Goal: Complete application form: Complete application form

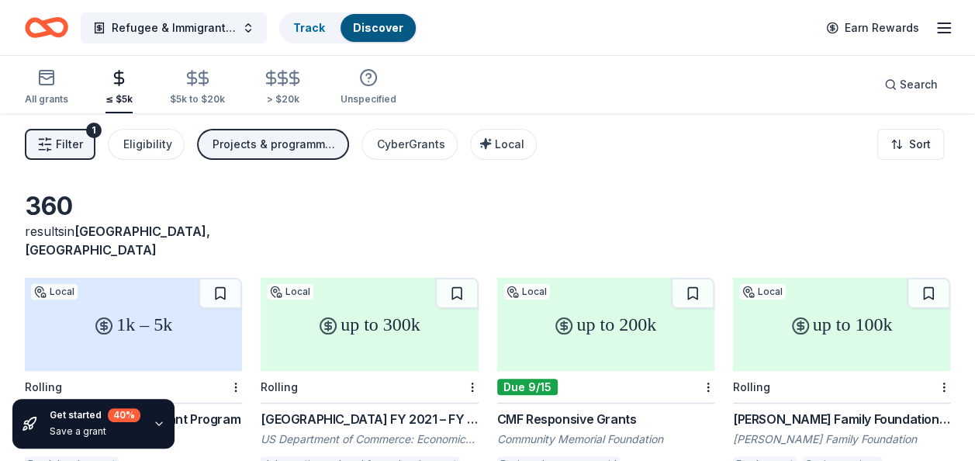
click at [54, 26] on icon "Home" at bounding box center [46, 27] width 43 height 36
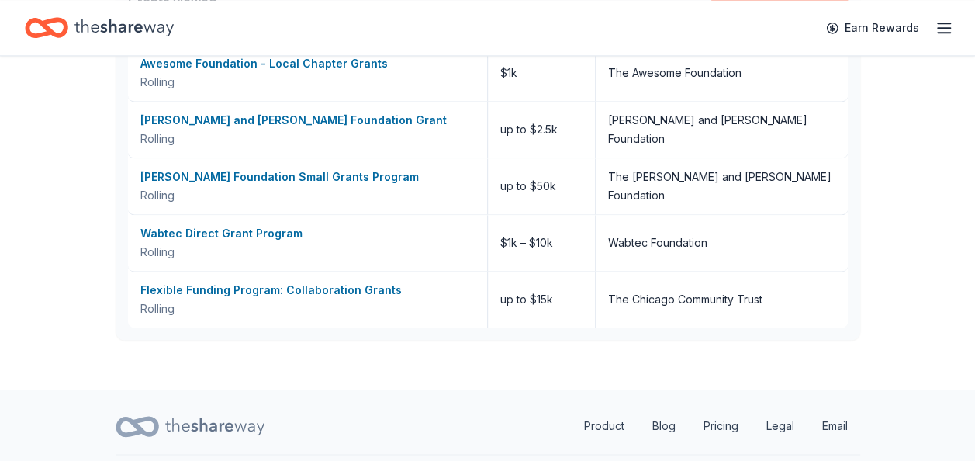
scroll to position [1056, 0]
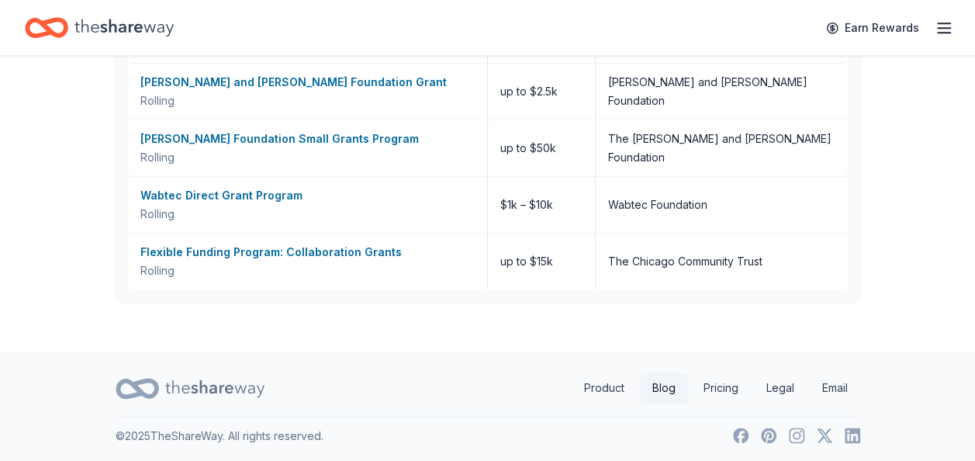
click at [664, 386] on link "Blog" at bounding box center [664, 387] width 48 height 31
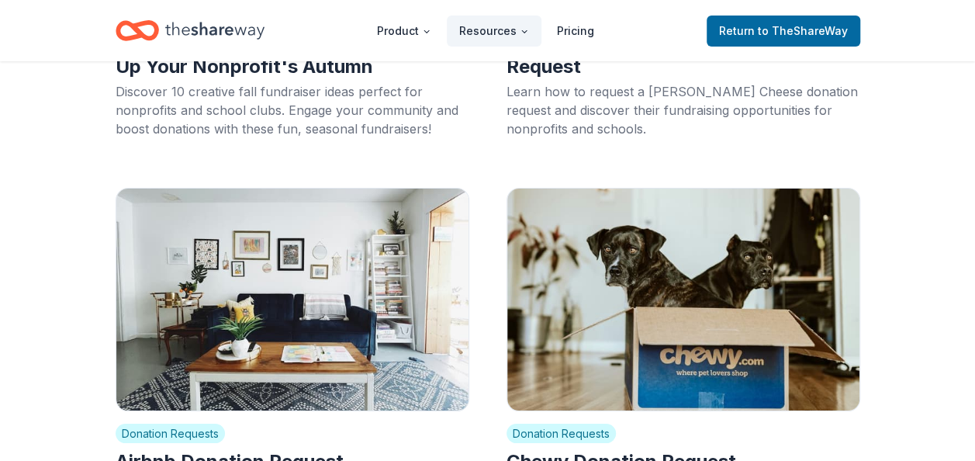
scroll to position [2940, 0]
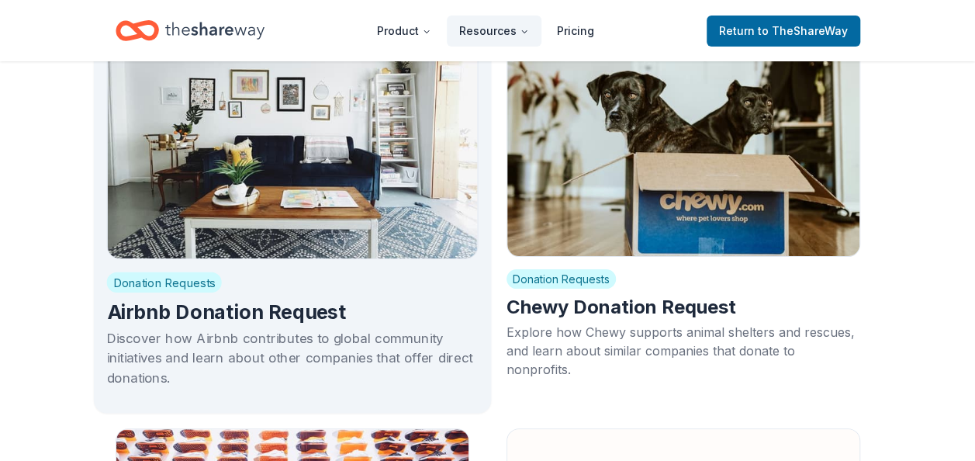
click at [147, 302] on h2 "Airbnb Donation Request" at bounding box center [292, 312] width 372 height 26
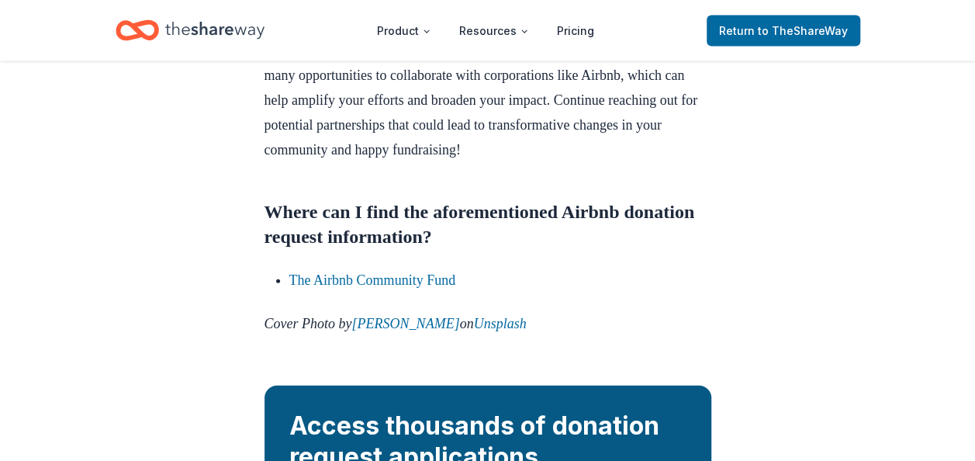
scroll to position [1869, 0]
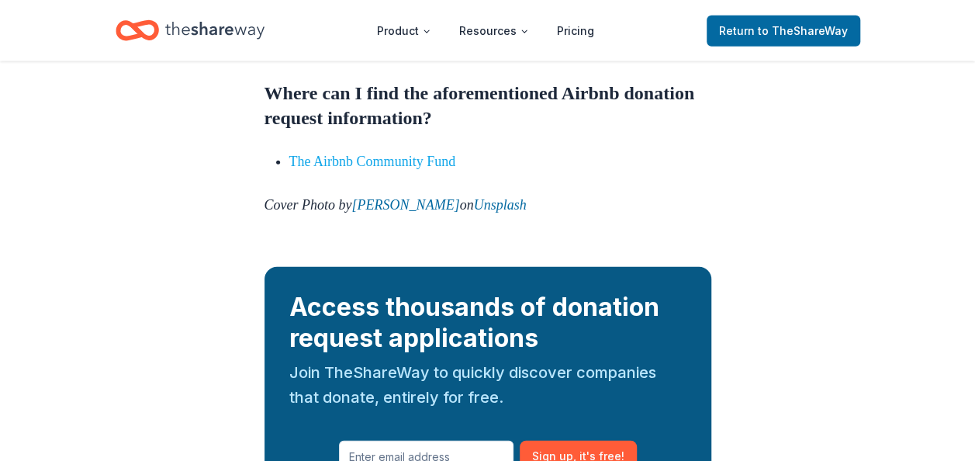
click at [311, 169] on link "The Airbnb Community Fund" at bounding box center [372, 162] width 167 height 16
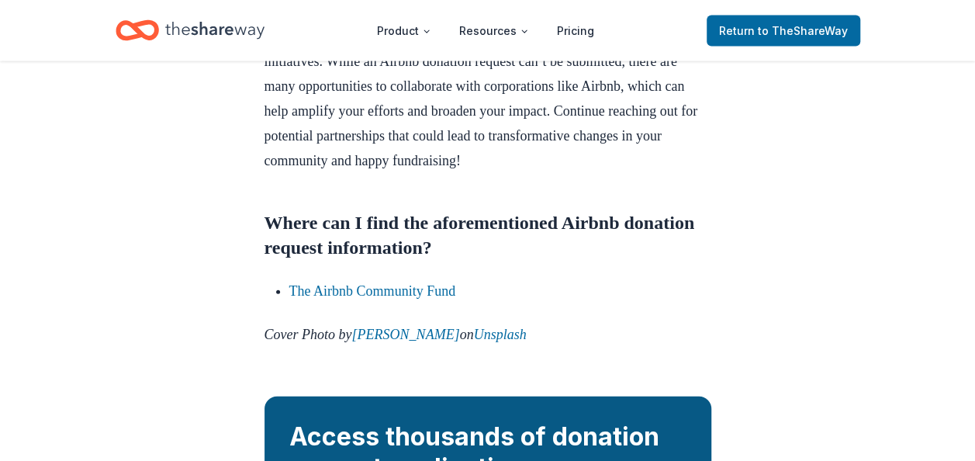
scroll to position [1536, 0]
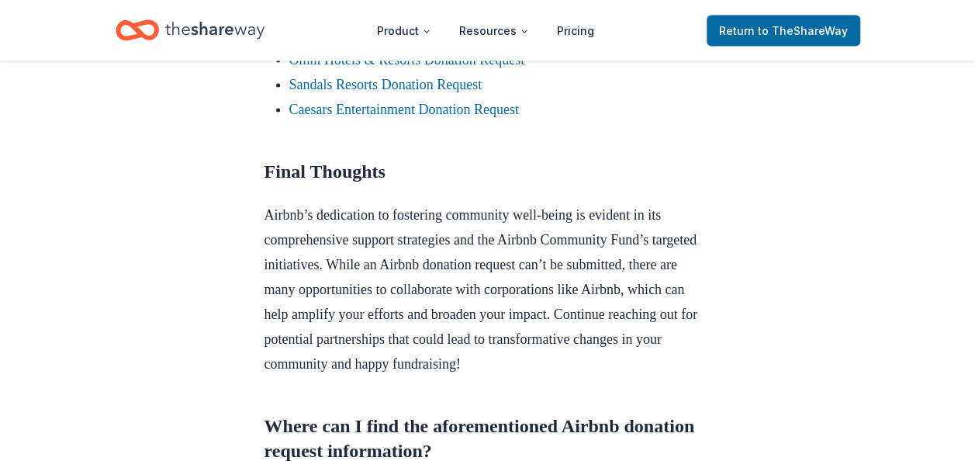
click at [372, 43] on link "Marriott International Donation Request" at bounding box center [401, 35] width 225 height 16
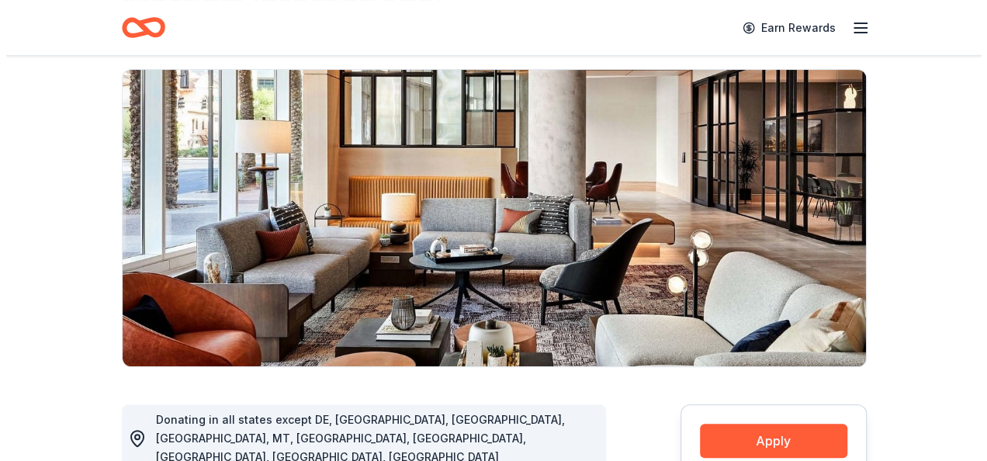
scroll to position [147, 0]
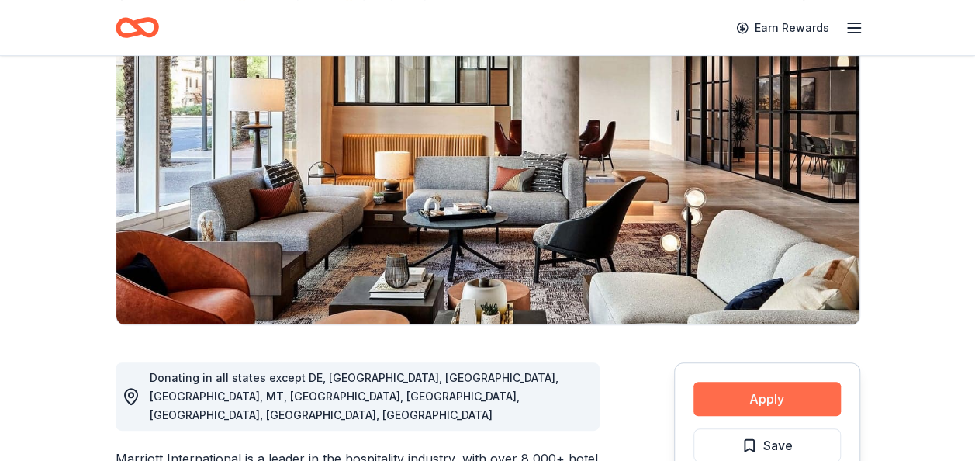
click at [757, 398] on button "Apply" at bounding box center [766, 399] width 147 height 34
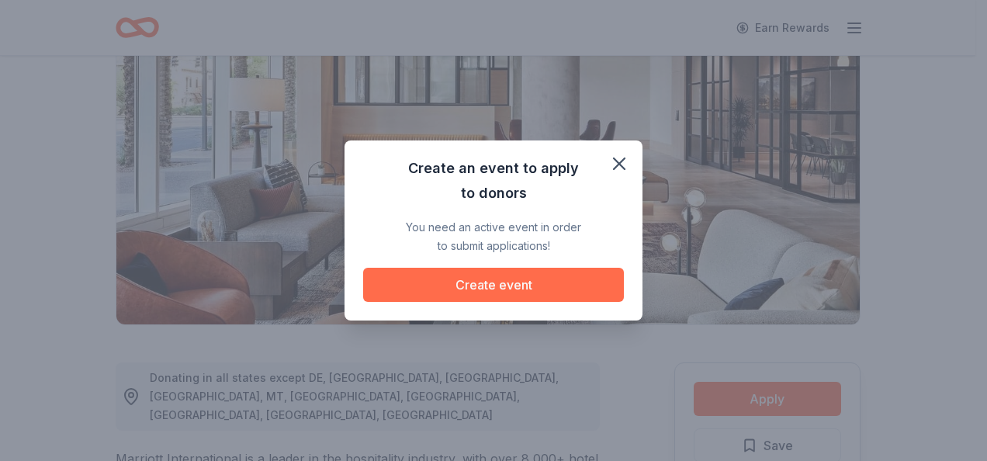
click at [515, 287] on button "Create event" at bounding box center [493, 285] width 261 height 34
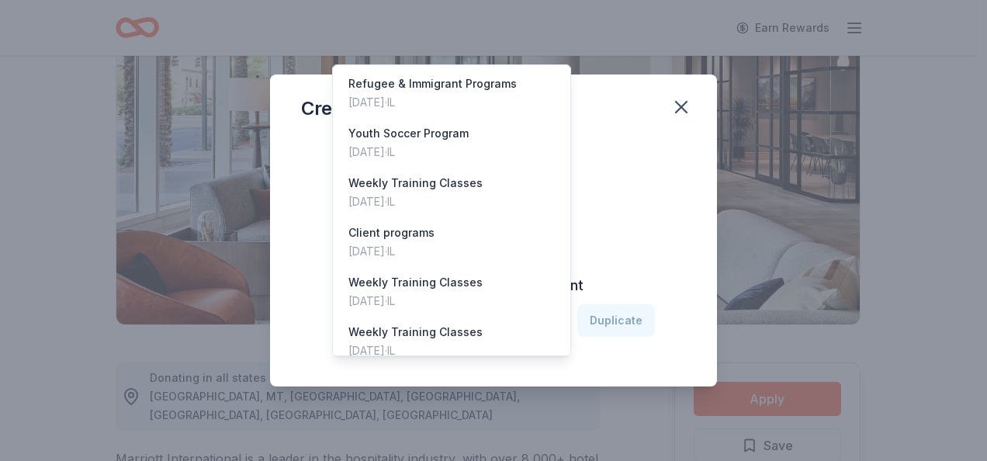
click at [551, 320] on icon "button" at bounding box center [550, 321] width 8 height 4
click at [472, 93] on div "Aug 26, 2025 · IL" at bounding box center [432, 102] width 168 height 19
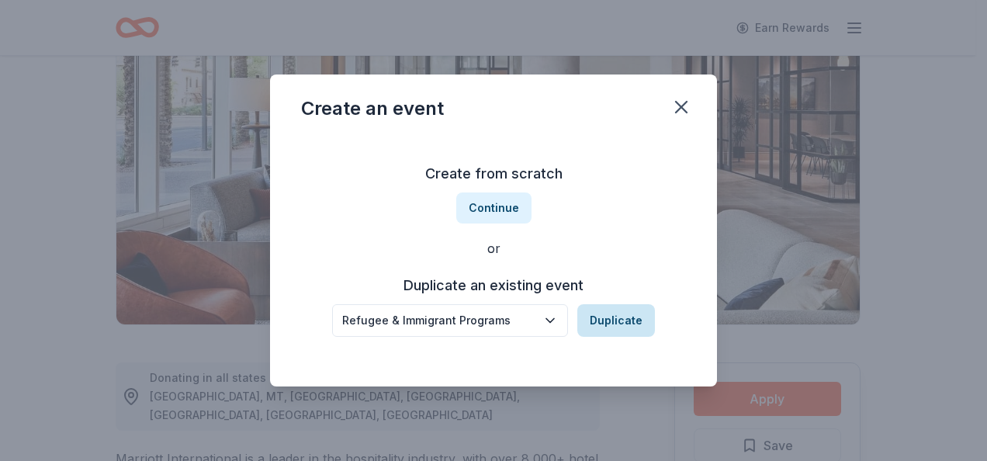
click at [617, 324] on button "Duplicate" at bounding box center [616, 320] width 78 height 33
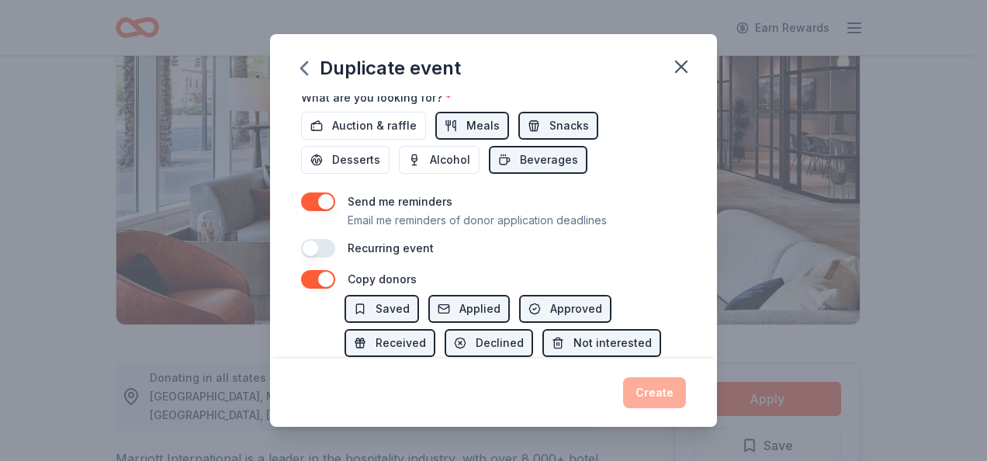
scroll to position [622, 0]
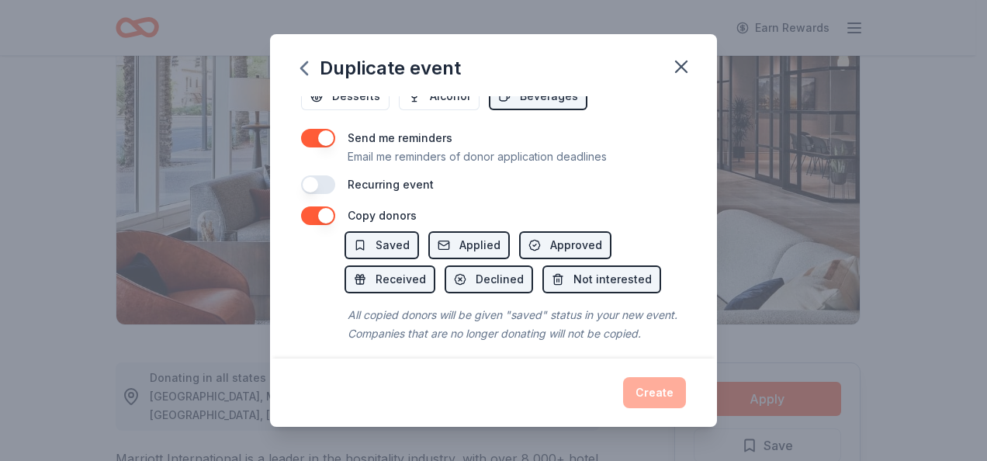
click at [315, 206] on button "button" at bounding box center [318, 215] width 34 height 19
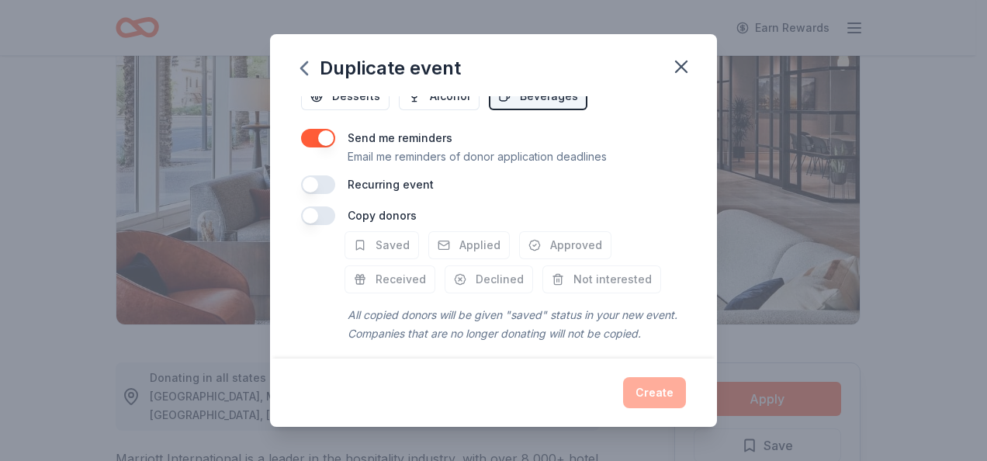
click at [311, 137] on button "button" at bounding box center [318, 138] width 34 height 19
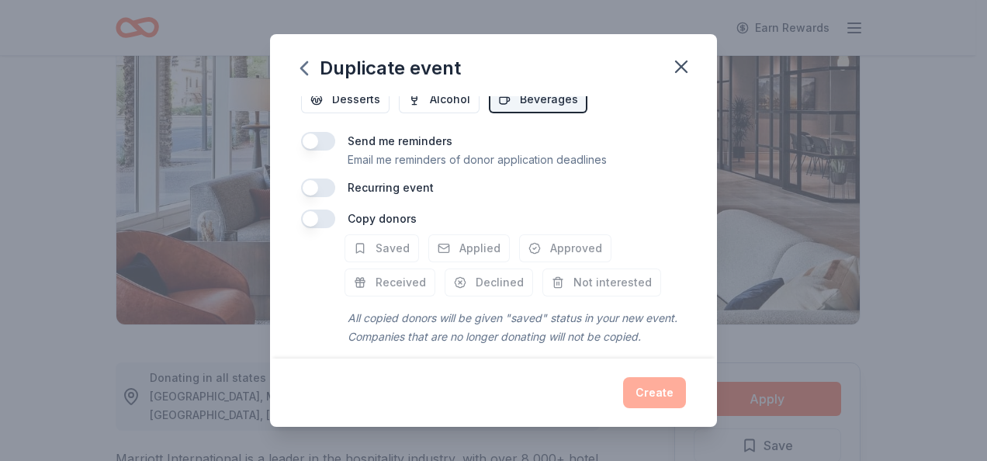
scroll to position [634, 0]
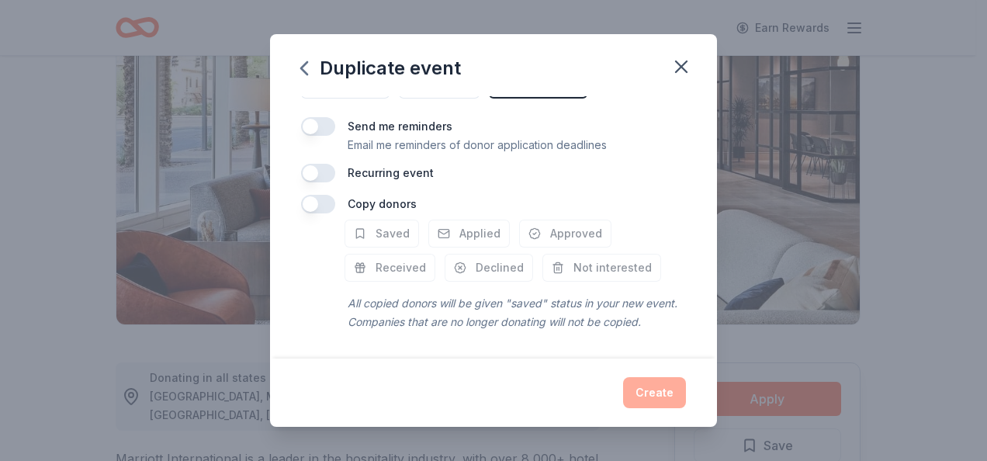
click at [319, 198] on button "button" at bounding box center [318, 204] width 34 height 19
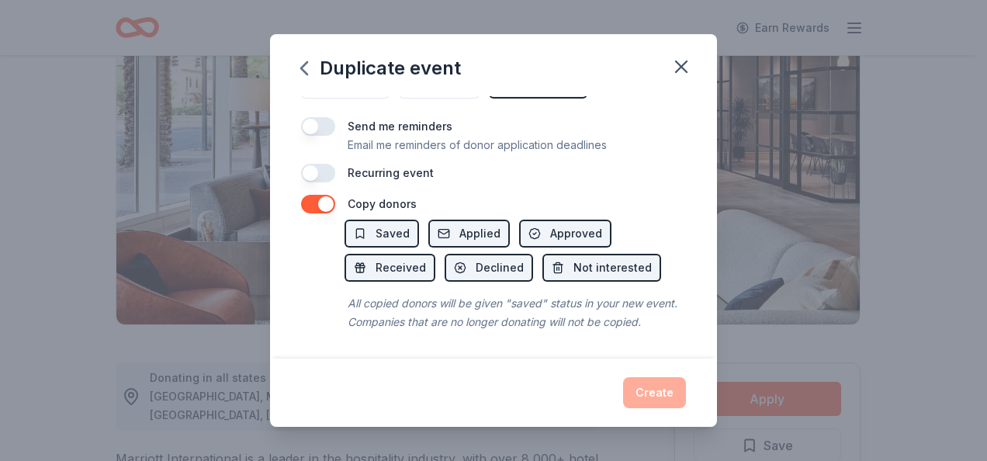
click at [329, 117] on button "button" at bounding box center [318, 126] width 34 height 19
click at [327, 199] on button "button" at bounding box center [318, 204] width 34 height 19
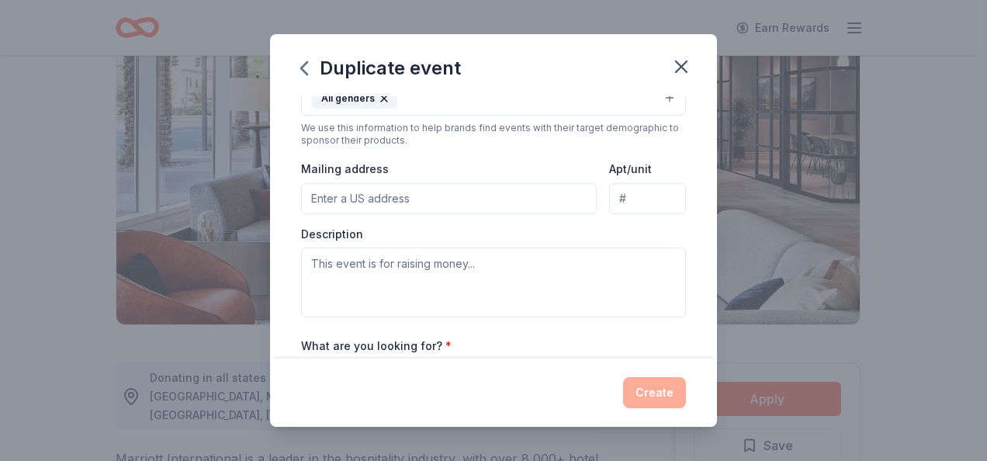
scroll to position [346, 0]
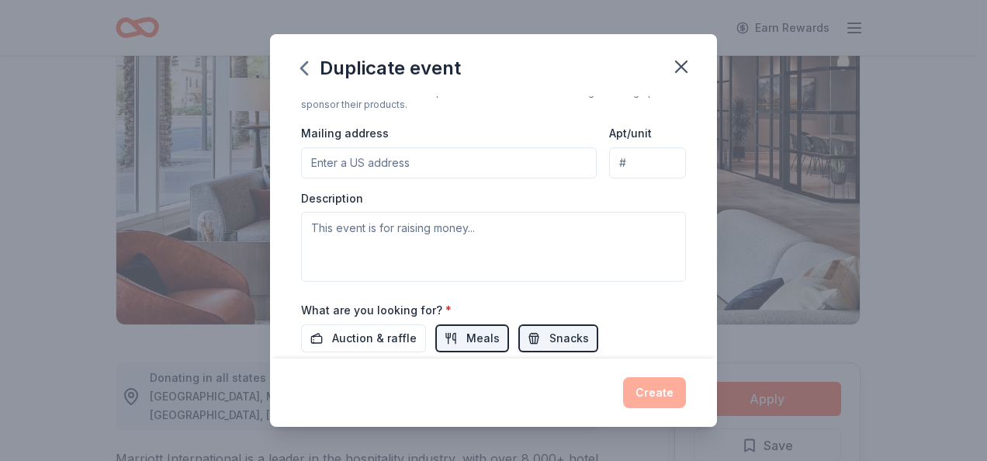
click at [374, 161] on input "Mailing address" at bounding box center [449, 162] width 296 height 31
type input "4822 N Broadway"
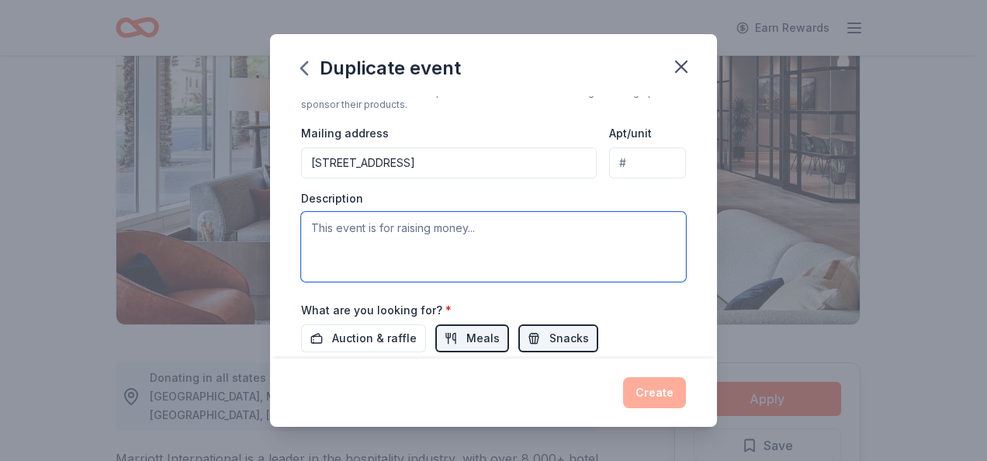
click at [358, 233] on textarea at bounding box center [493, 247] width 385 height 70
type textarea "H"
click at [666, 275] on textarea "Room stays" at bounding box center [493, 247] width 385 height 70
type textarea "Room stays"
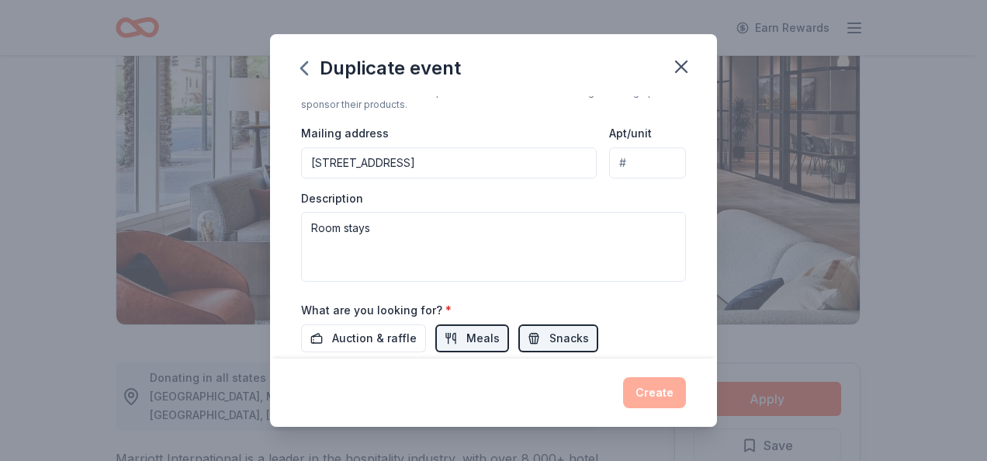
click at [672, 330] on div "Auction & raffle Meals Snacks Desserts Alcohol Beverages" at bounding box center [493, 355] width 385 height 62
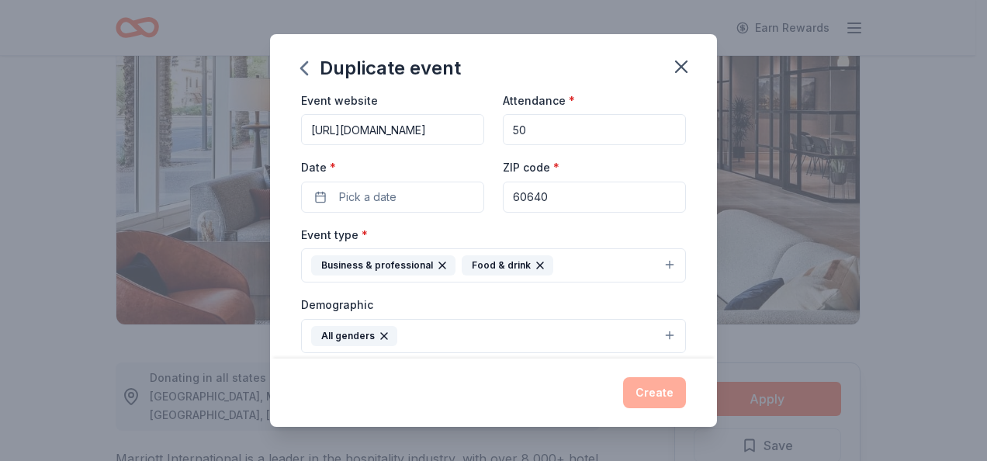
scroll to position [0, 0]
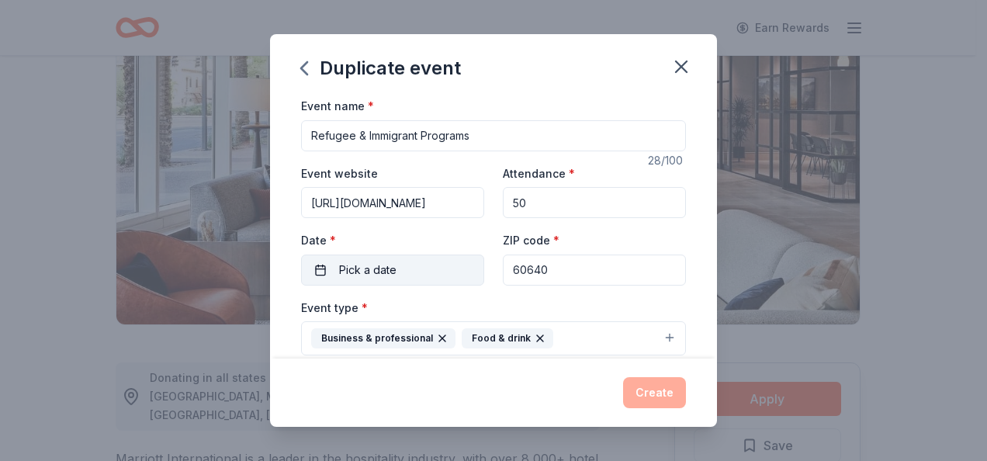
click at [317, 268] on button "Pick a date" at bounding box center [392, 269] width 183 height 31
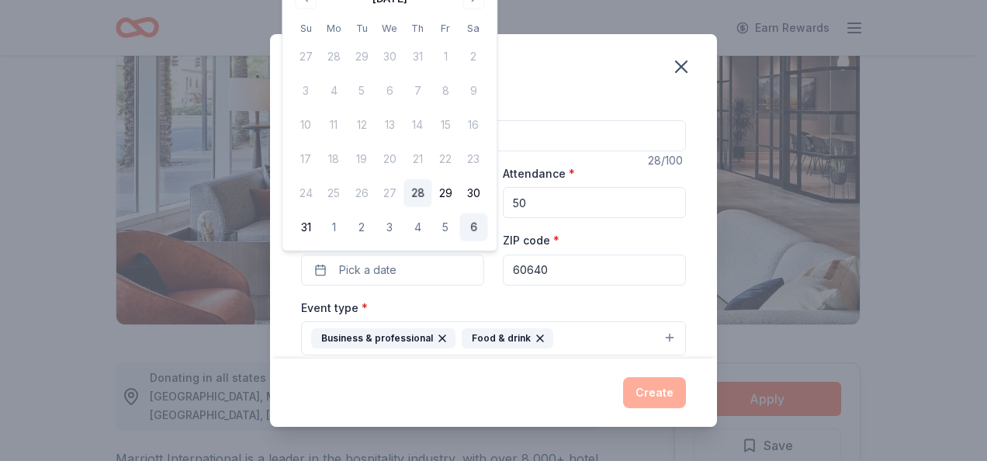
click at [475, 225] on button "6" at bounding box center [473, 227] width 28 height 28
click at [580, 87] on div "Duplicate event" at bounding box center [493, 65] width 447 height 62
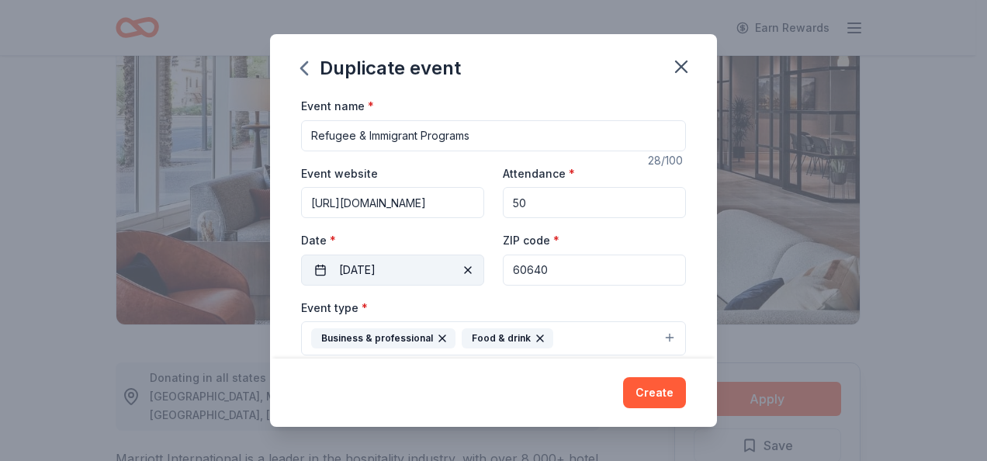
click at [408, 268] on button "09/06/2025" at bounding box center [392, 269] width 183 height 31
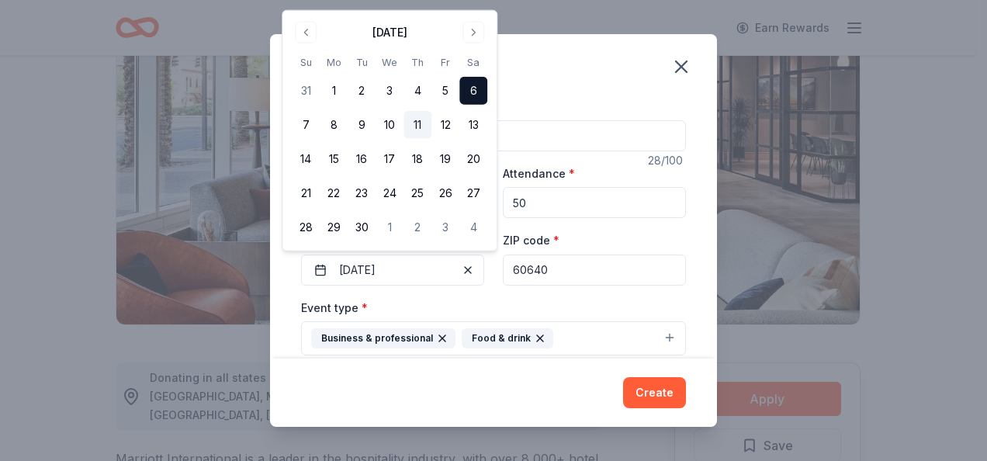
click at [417, 125] on button "11" at bounding box center [417, 125] width 28 height 28
click at [631, 232] on div "ZIP code * 60640" at bounding box center [594, 257] width 183 height 55
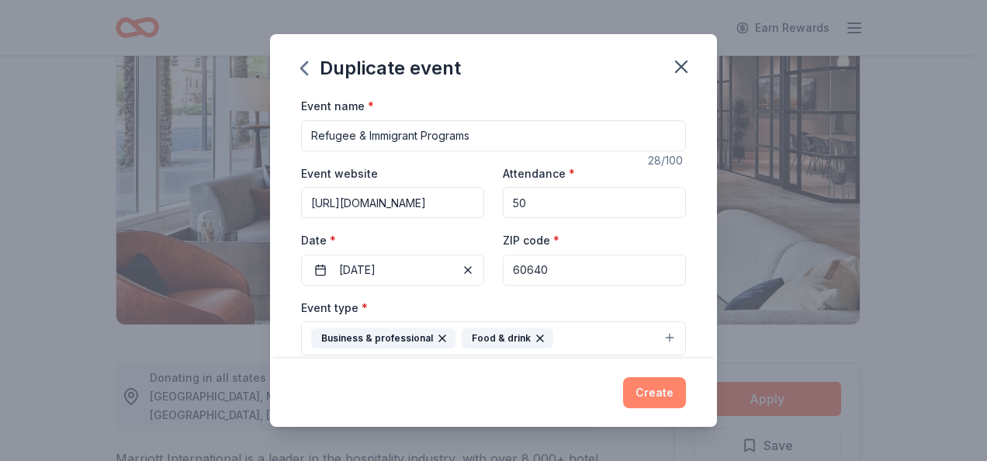
click at [655, 391] on button "Create" at bounding box center [654, 392] width 63 height 31
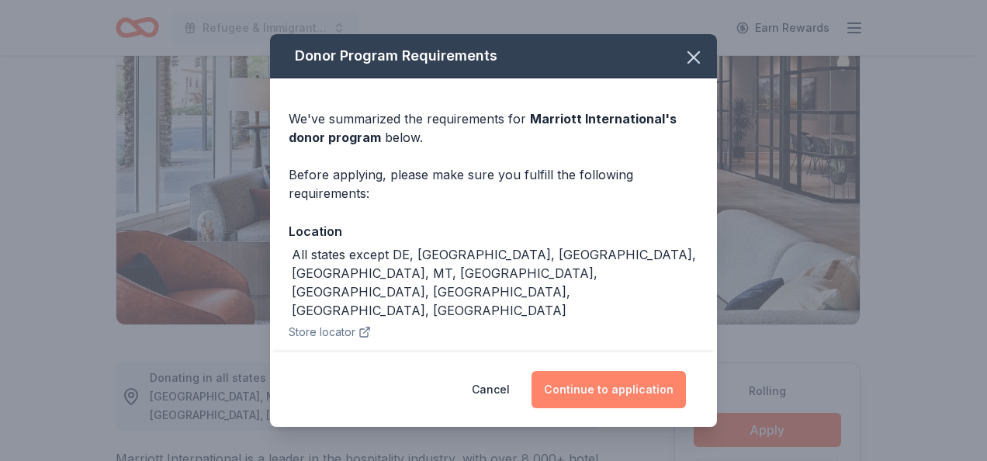
click at [605, 375] on button "Continue to application" at bounding box center [608, 389] width 154 height 37
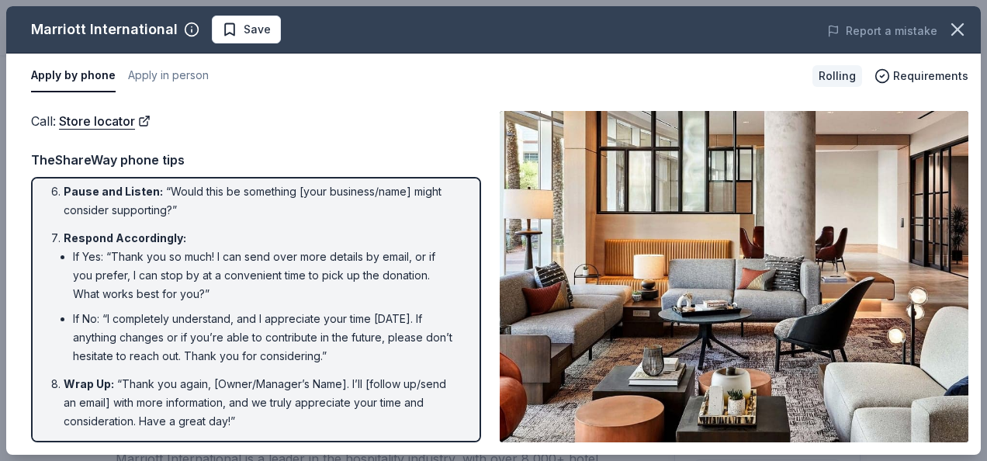
scroll to position [373, 0]
